Goal: Information Seeking & Learning: Check status

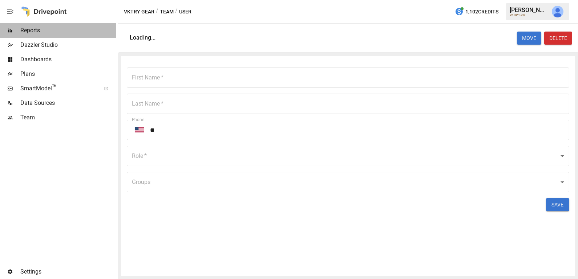
click at [69, 36] on div "Reports" at bounding box center [58, 30] width 116 height 15
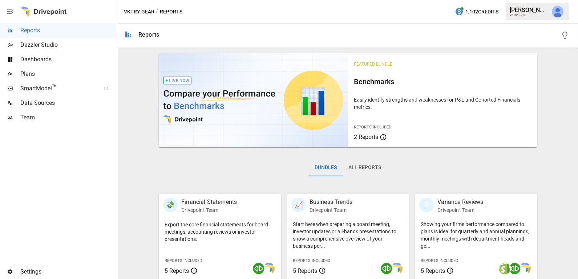
scroll to position [190, 0]
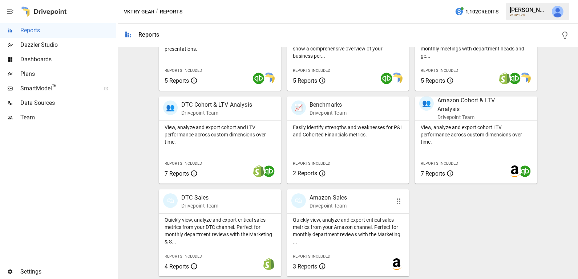
click at [357, 237] on p "Quickly view, analyze and export critical sales metrics from your Amazon channe…" at bounding box center [348, 230] width 111 height 29
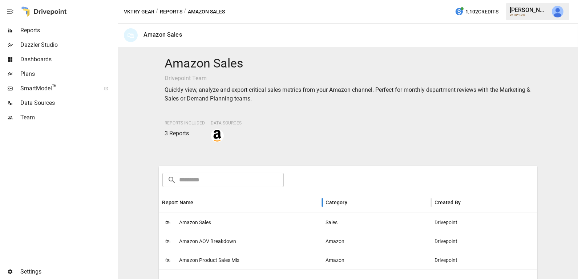
click at [274, 210] on div "Report Name" at bounding box center [240, 203] width 156 height 20
click at [268, 203] on div "Report Name" at bounding box center [240, 203] width 156 height 20
click at [263, 226] on div "🛍 Amazon Sales" at bounding box center [240, 222] width 163 height 19
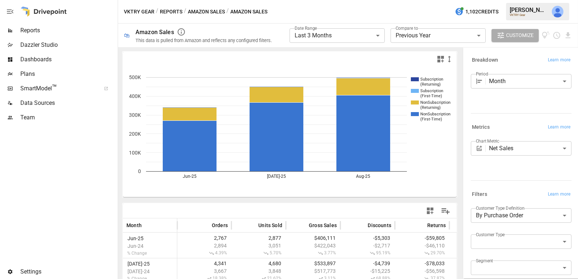
click at [219, 11] on button "Amazon Sales" at bounding box center [206, 11] width 37 height 9
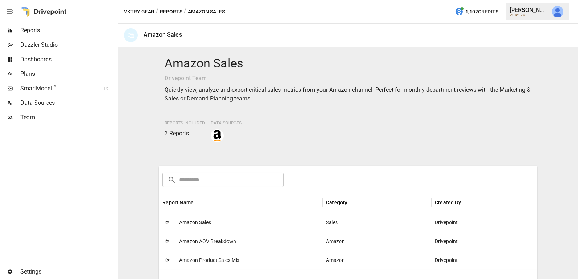
click at [194, 219] on span "Amazon Sales" at bounding box center [195, 222] width 32 height 19
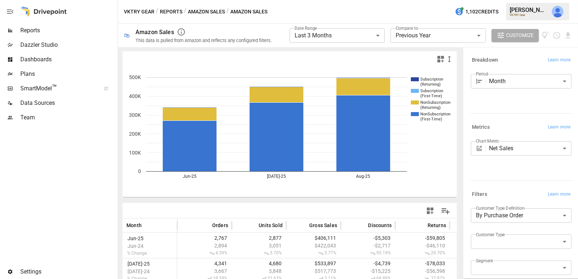
click at [431, 0] on body "**********" at bounding box center [289, 0] width 578 height 0
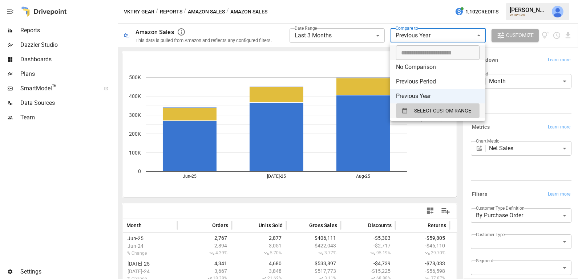
click at [362, 8] on div at bounding box center [289, 139] width 578 height 279
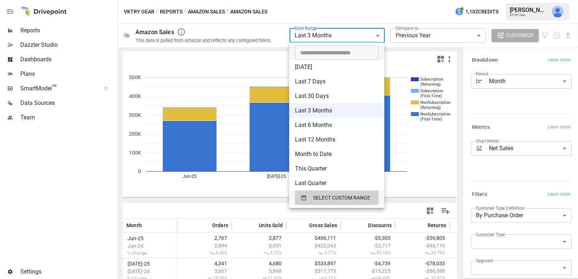
click at [355, 0] on body "**********" at bounding box center [289, 0] width 578 height 0
click at [434, 36] on div at bounding box center [289, 139] width 578 height 279
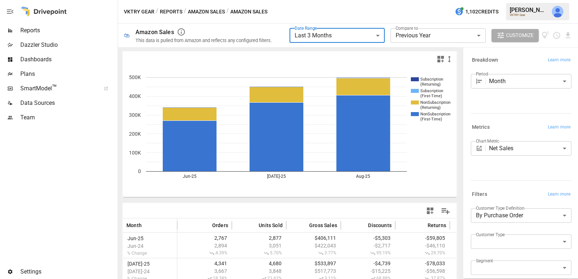
click at [419, 0] on body "**********" at bounding box center [289, 0] width 578 height 0
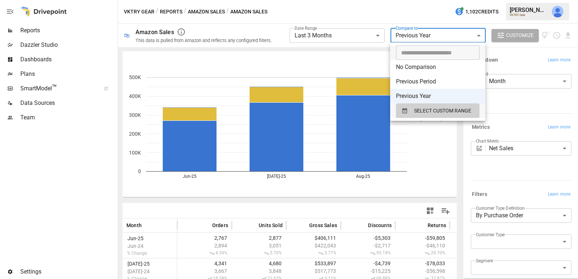
click at [340, 16] on div at bounding box center [289, 139] width 578 height 279
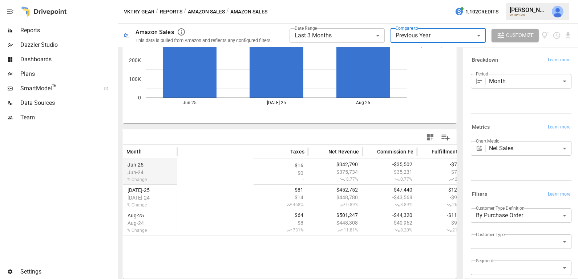
scroll to position [0, 483]
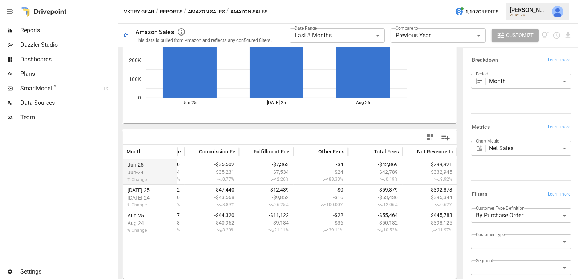
click at [220, 13] on button "Amazon Sales" at bounding box center [206, 11] width 37 height 9
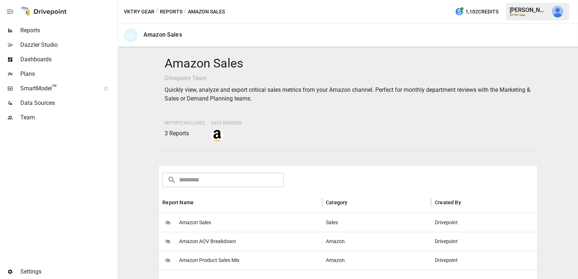
click at [247, 219] on div "🛍 Amazon Sales" at bounding box center [240, 222] width 163 height 19
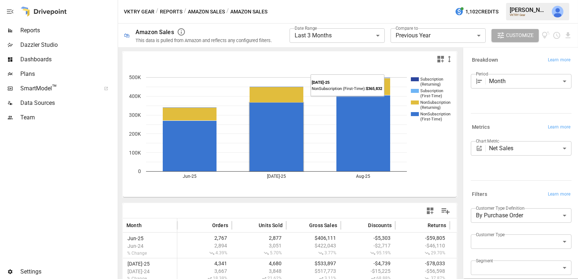
click at [365, 0] on body "**********" at bounding box center [289, 0] width 578 height 0
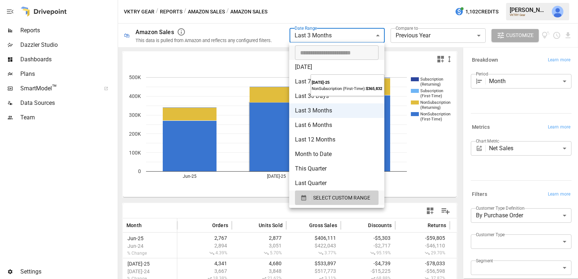
click at [417, 33] on div at bounding box center [289, 139] width 578 height 279
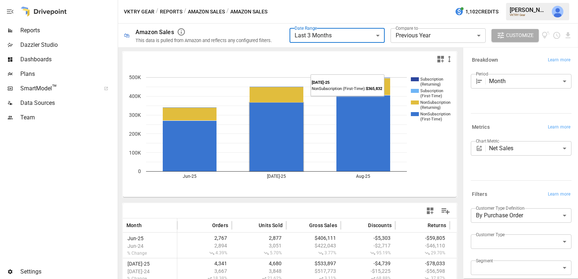
click at [414, 0] on body "**********" at bounding box center [289, 0] width 578 height 0
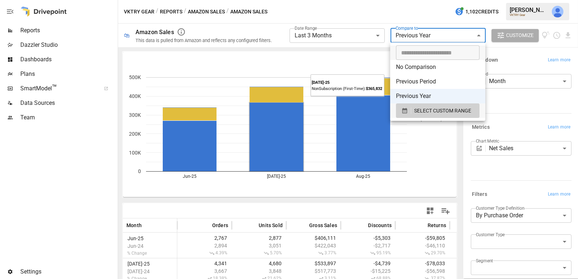
click at [392, 11] on div at bounding box center [289, 139] width 578 height 279
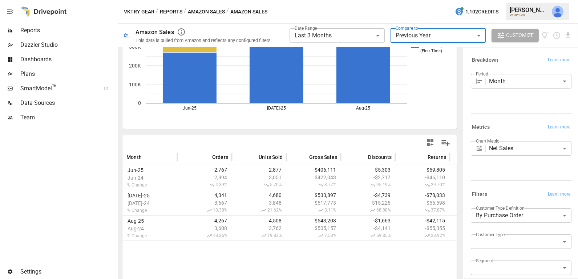
scroll to position [74, 0]
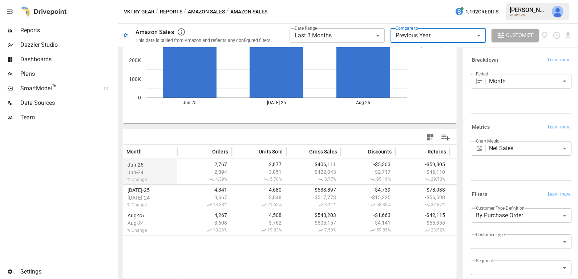
click at [168, 175] on div "Jun-25 Jun-24 % Change" at bounding box center [150, 171] width 54 height 25
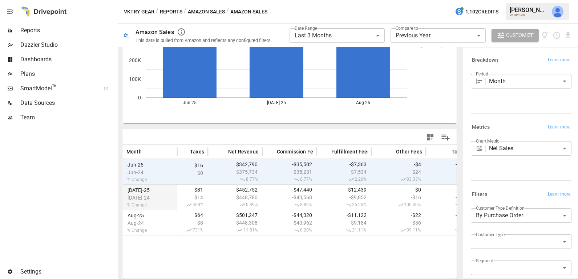
scroll to position [0, 483]
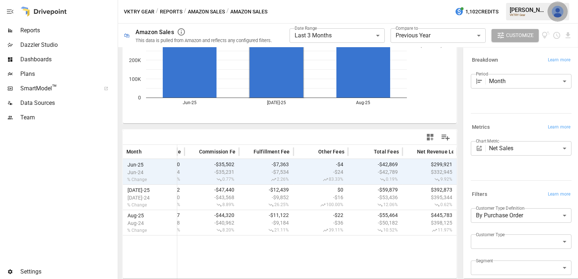
click at [557, 15] on img "Julie Wilton" at bounding box center [558, 12] width 12 height 12
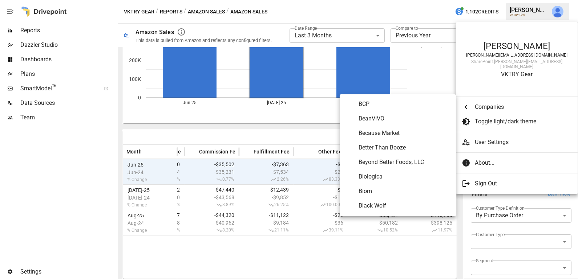
scroll to position [304, 0]
click at [392, 133] on span "Because Market" at bounding box center [403, 134] width 91 height 9
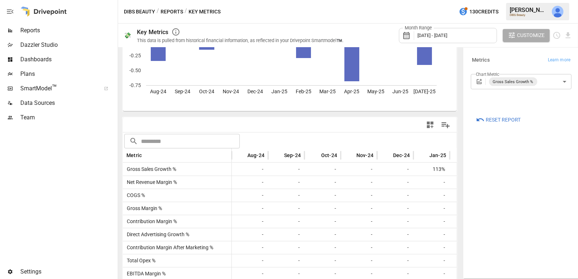
scroll to position [35, 0]
